Goal: Task Accomplishment & Management: Manage account settings

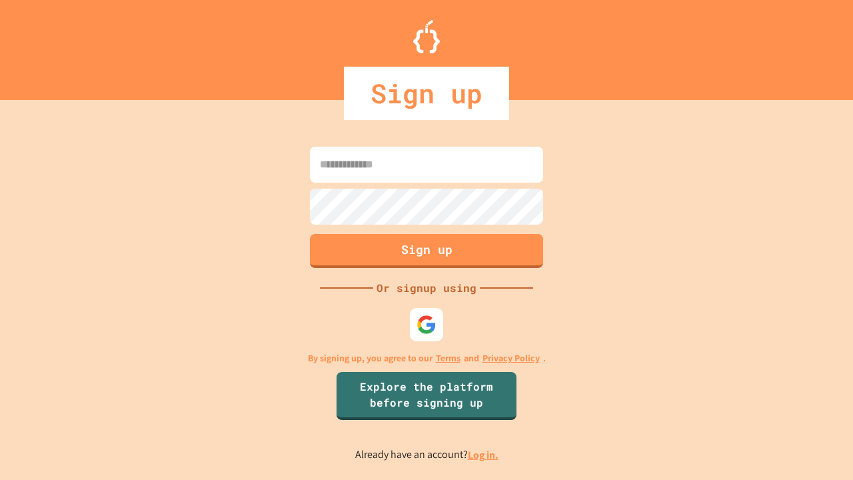
click at [484, 454] on link "Log in." at bounding box center [483, 455] width 31 height 14
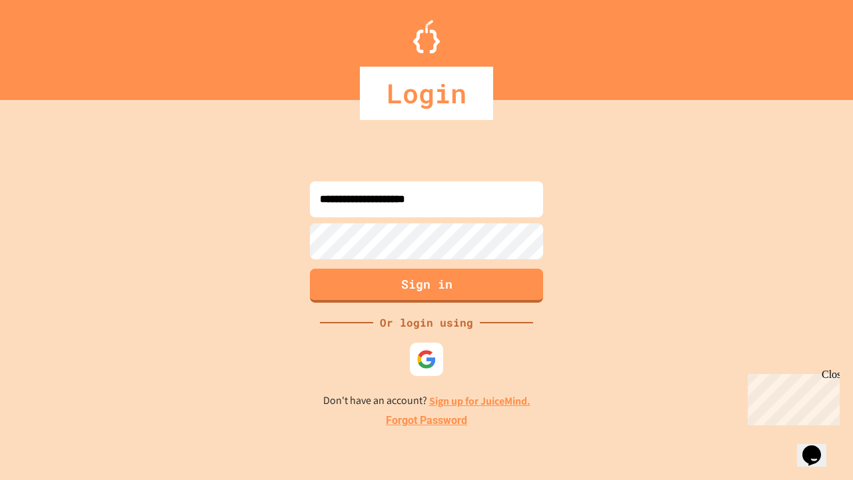
type input "**********"
